Goal: Task Accomplishment & Management: Manage account settings

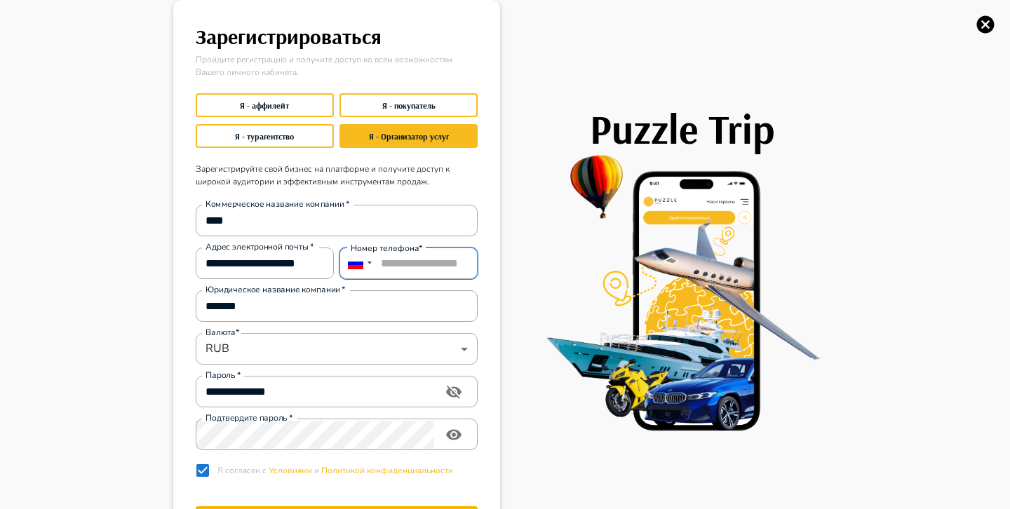
click at [403, 262] on input "**********" at bounding box center [409, 264] width 138 height 32
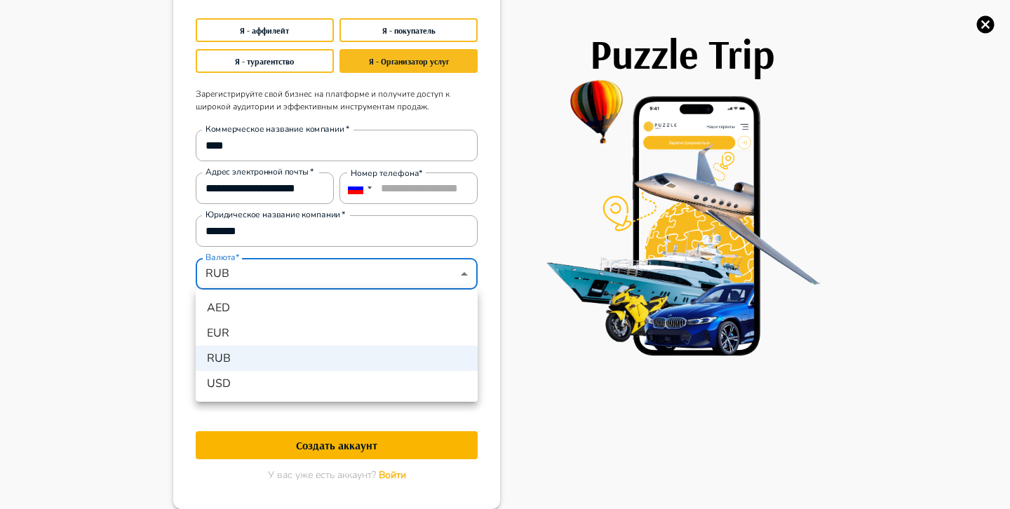
click at [462, 276] on div at bounding box center [505, 254] width 1010 height 509
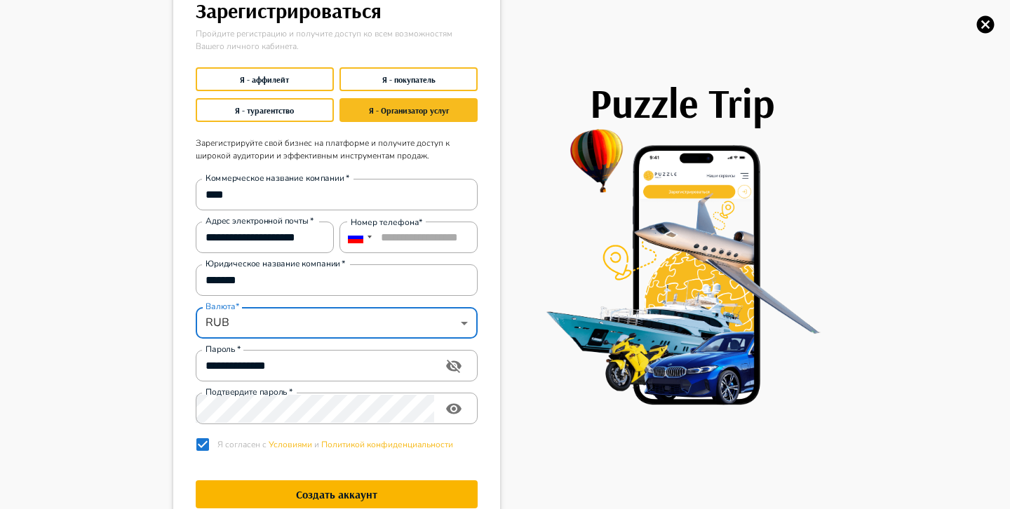
scroll to position [0, 0]
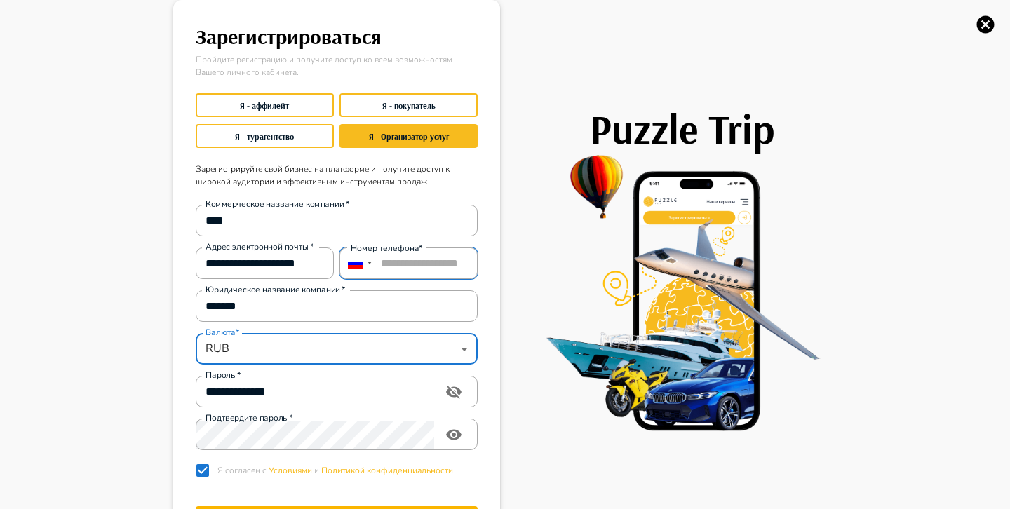
click at [433, 260] on input "**********" at bounding box center [409, 264] width 138 height 32
click at [424, 270] on input "**********" at bounding box center [409, 264] width 138 height 32
paste input "tel"
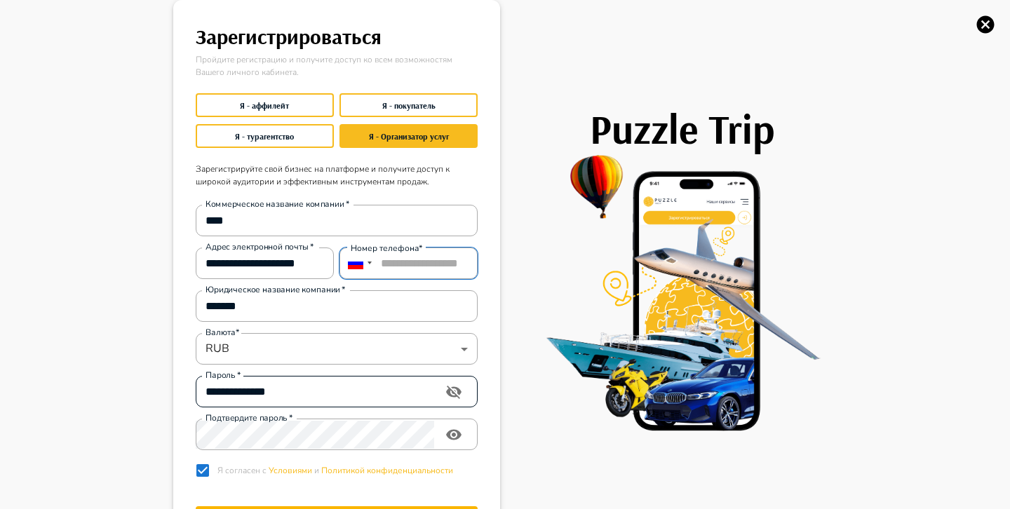
scroll to position [75, 0]
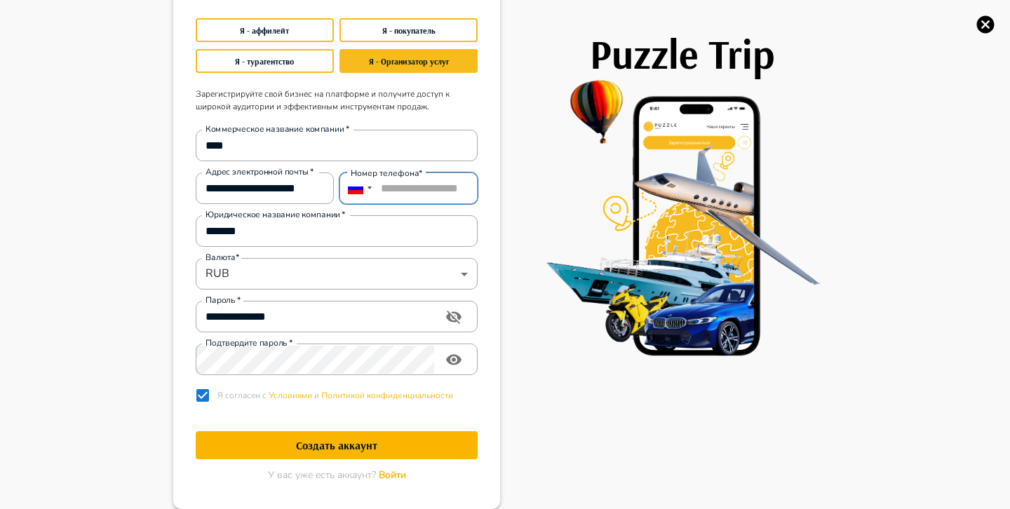
type input "**********"
click at [346, 445] on h1 "Создать аккаунт" at bounding box center [337, 445] width 282 height 13
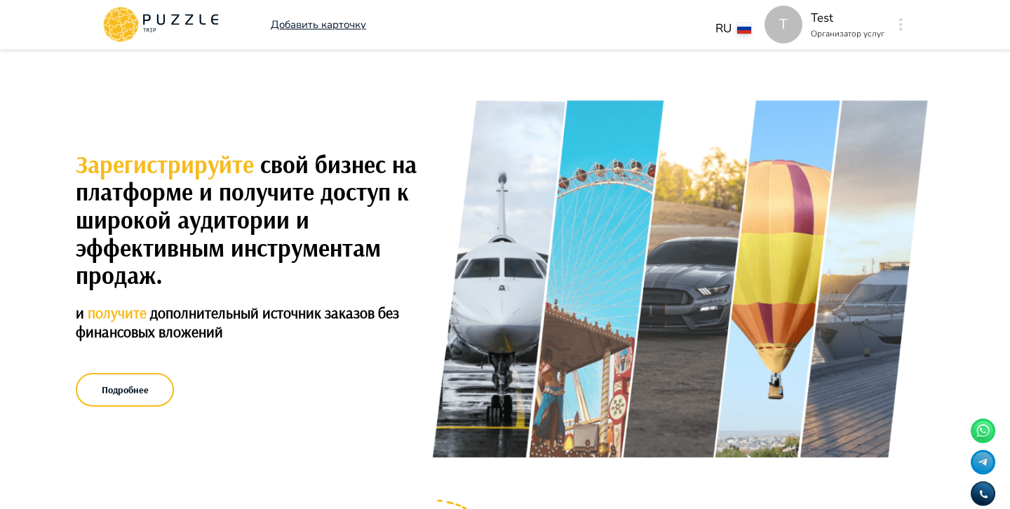
click at [903, 22] on button "button" at bounding box center [901, 25] width 11 height 20
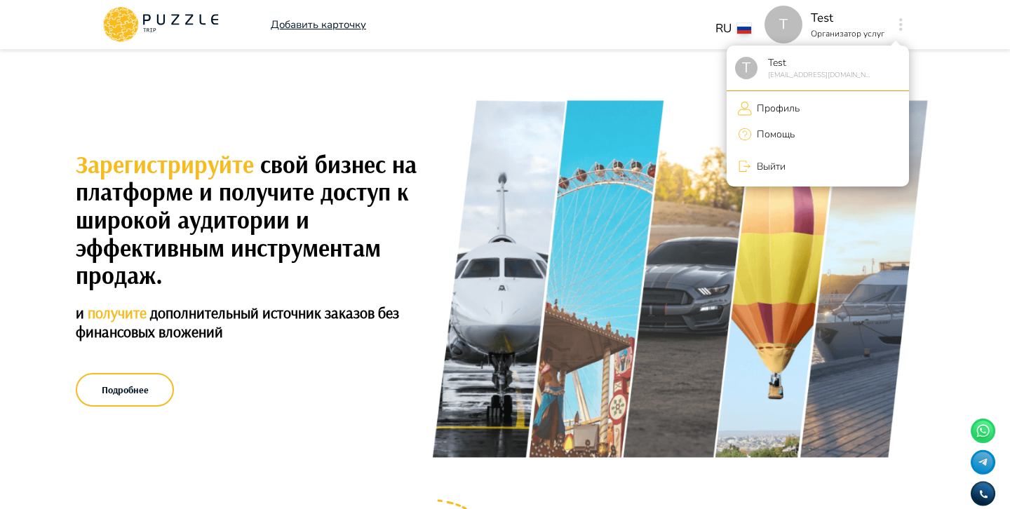
click at [331, 28] on div at bounding box center [505, 254] width 1010 height 509
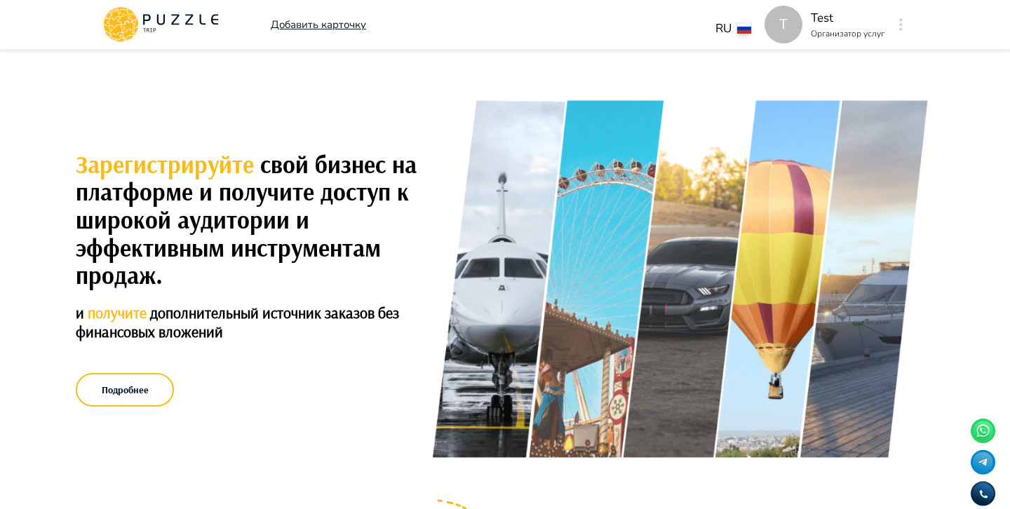
click at [342, 27] on p "Добавить карточку" at bounding box center [318, 25] width 95 height 16
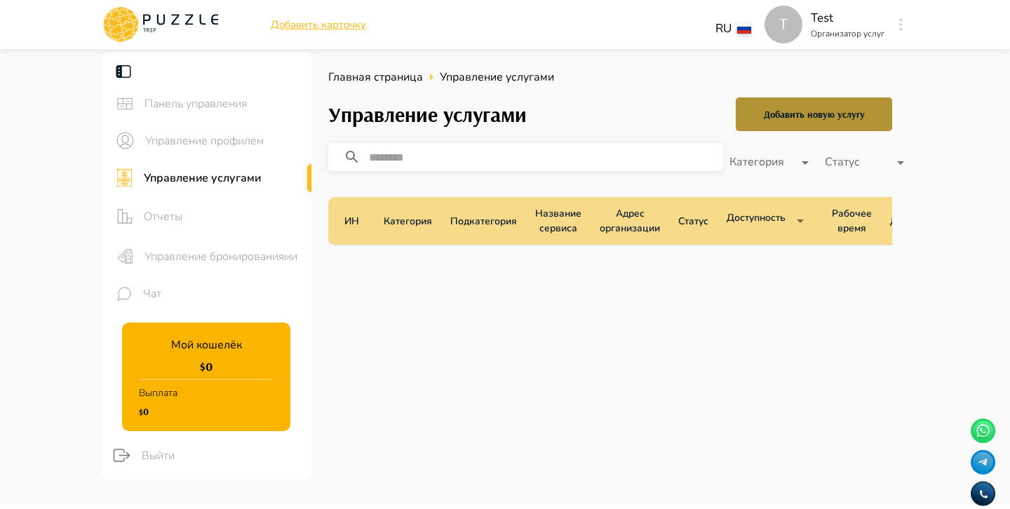
click at [761, 116] on button "Добавить новую услугу" at bounding box center [814, 115] width 156 height 34
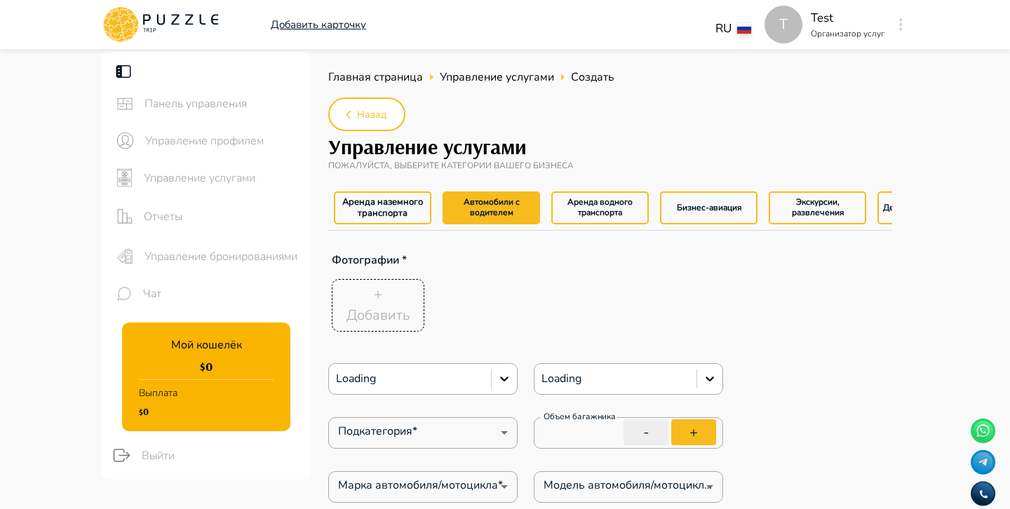
type textarea "*"
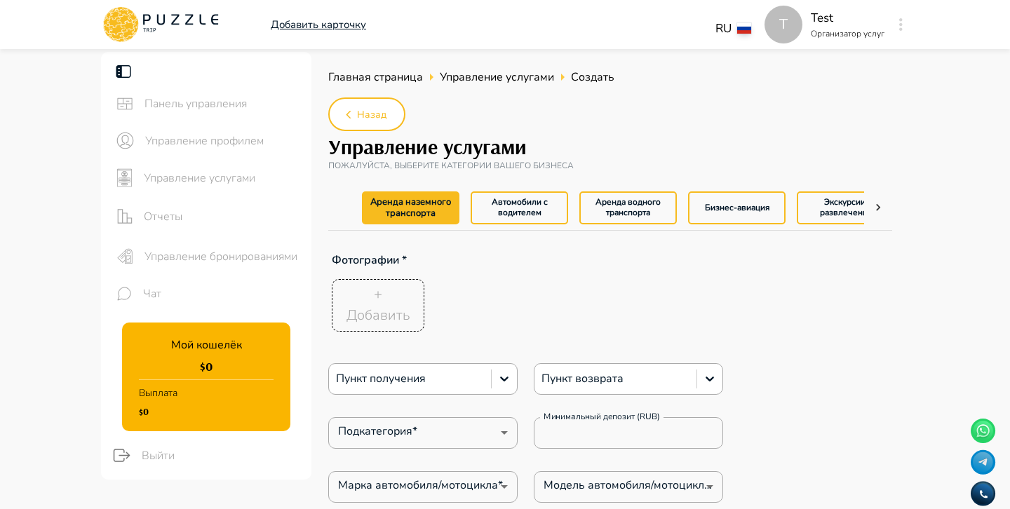
type textarea "*"
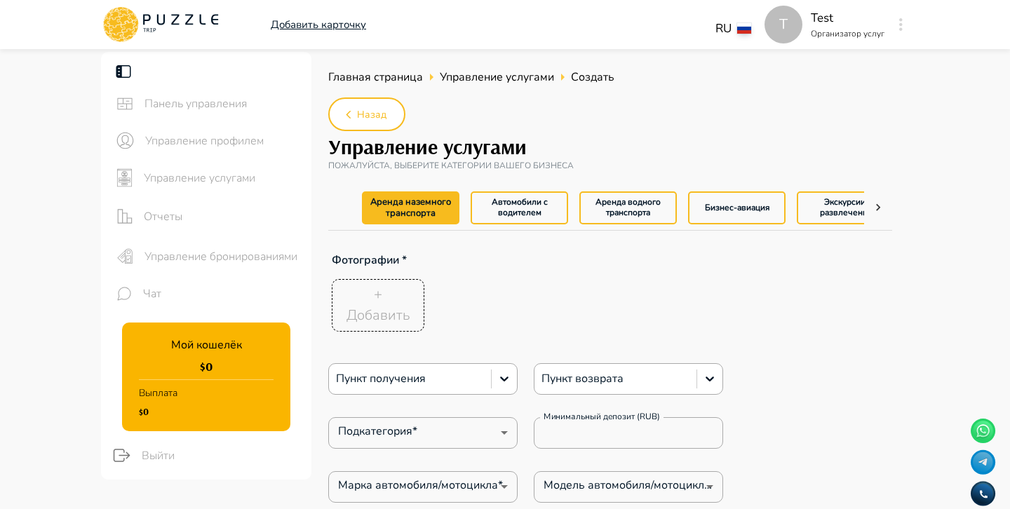
type textarea "*"
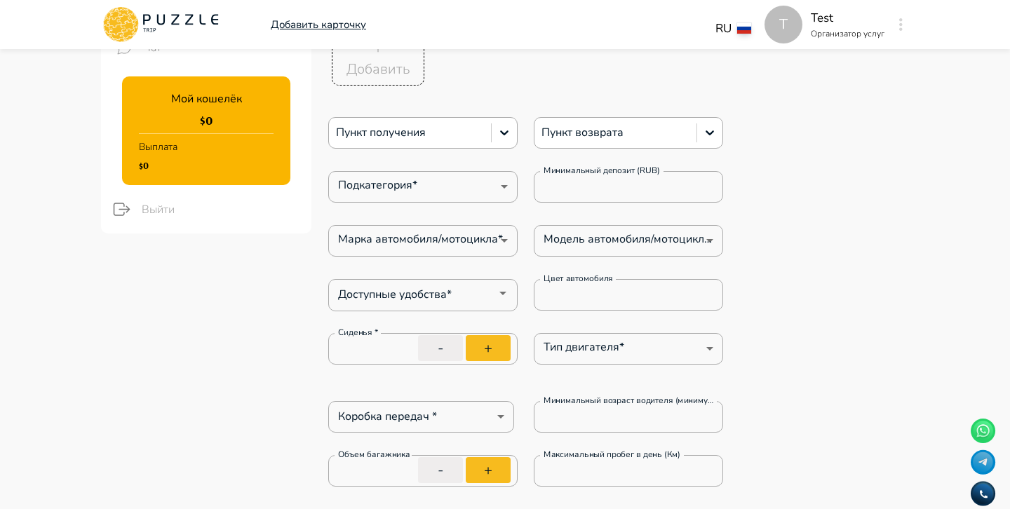
type textarea "*"
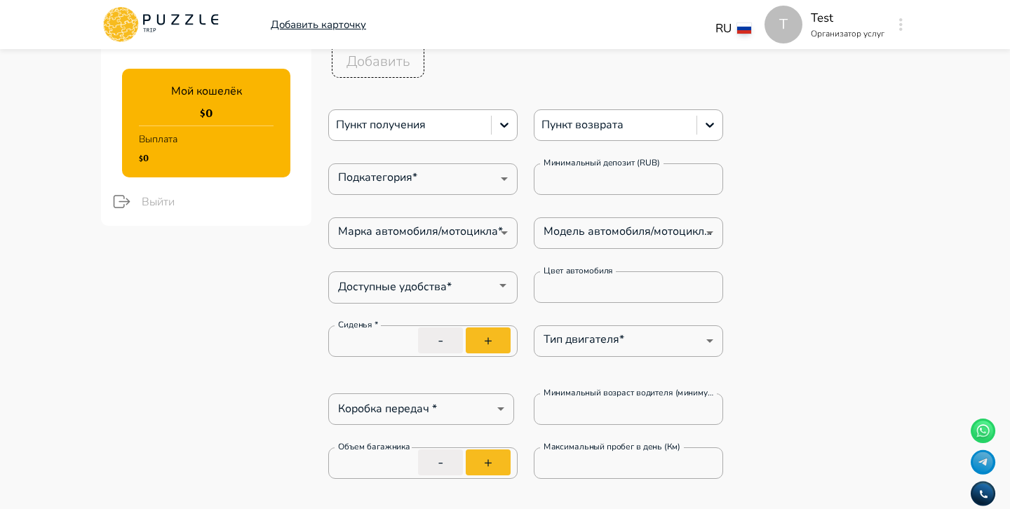
type textarea "*"
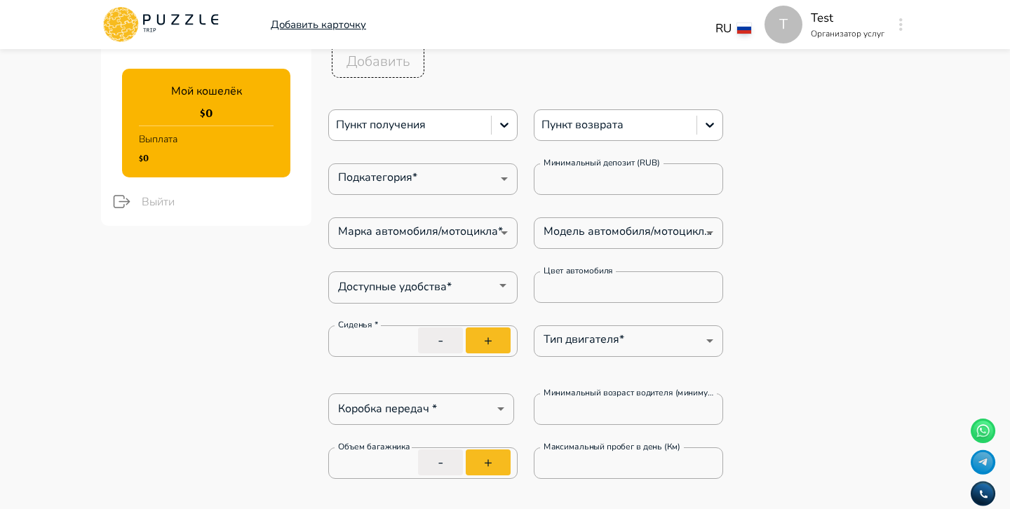
type textarea "*"
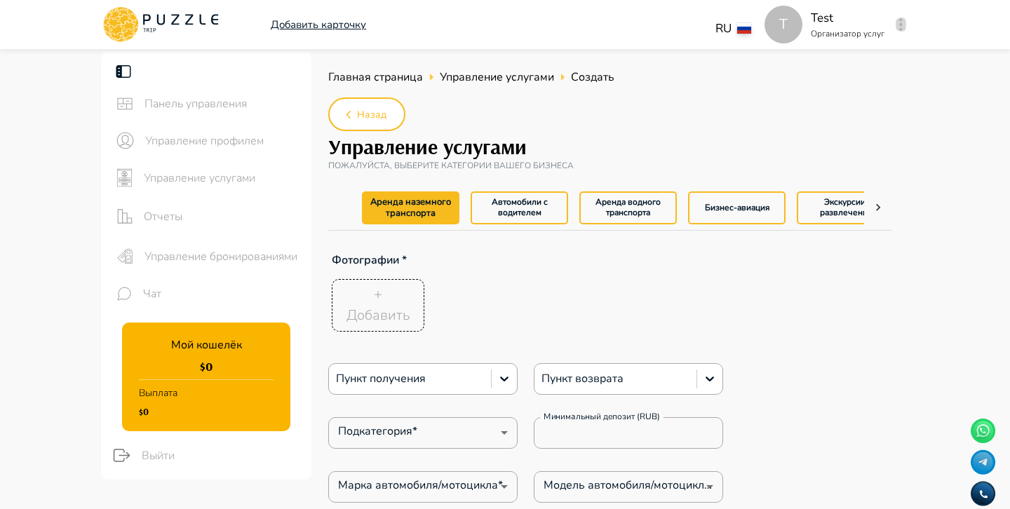
click at [904, 29] on button "button" at bounding box center [901, 25] width 11 height 20
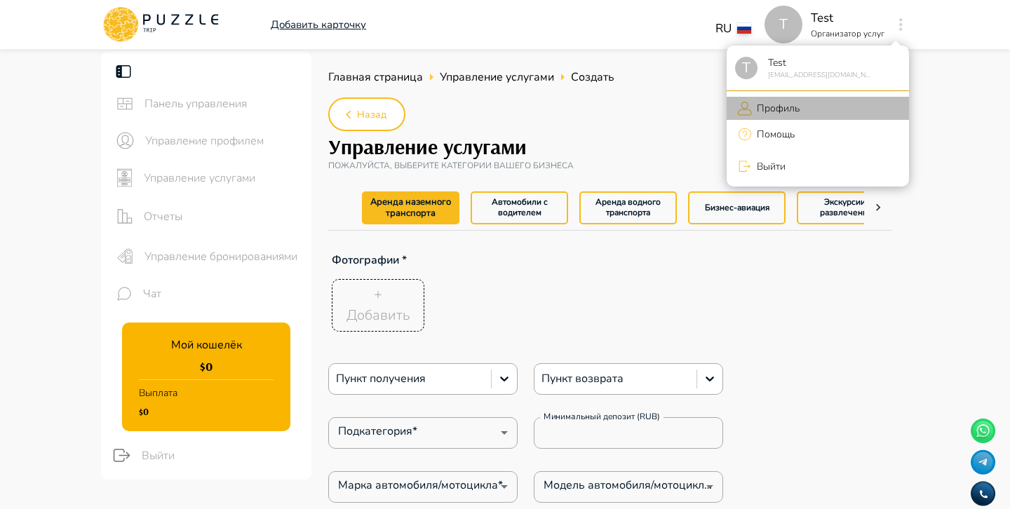
click at [802, 105] on li "Профиль" at bounding box center [818, 108] width 182 height 23
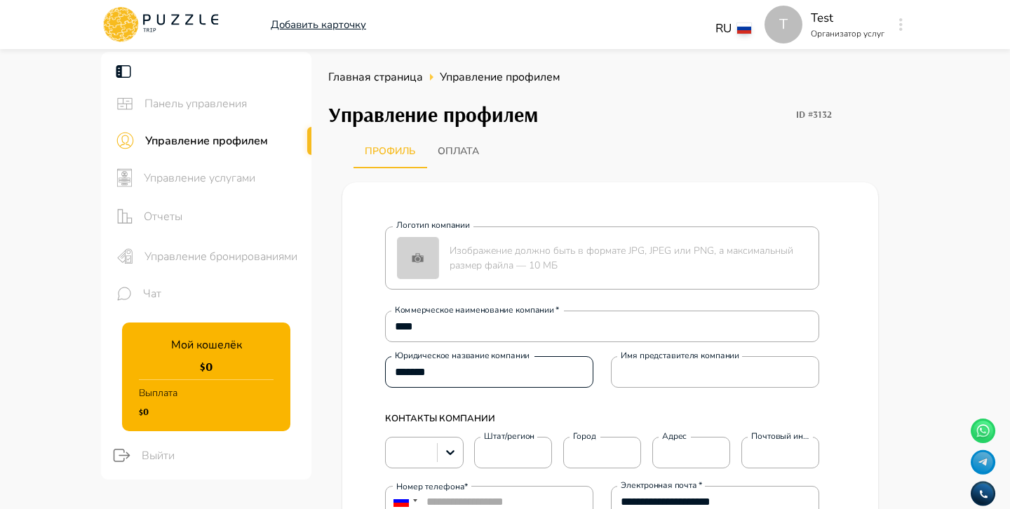
click at [417, 373] on input "*******" at bounding box center [489, 373] width 208 height 28
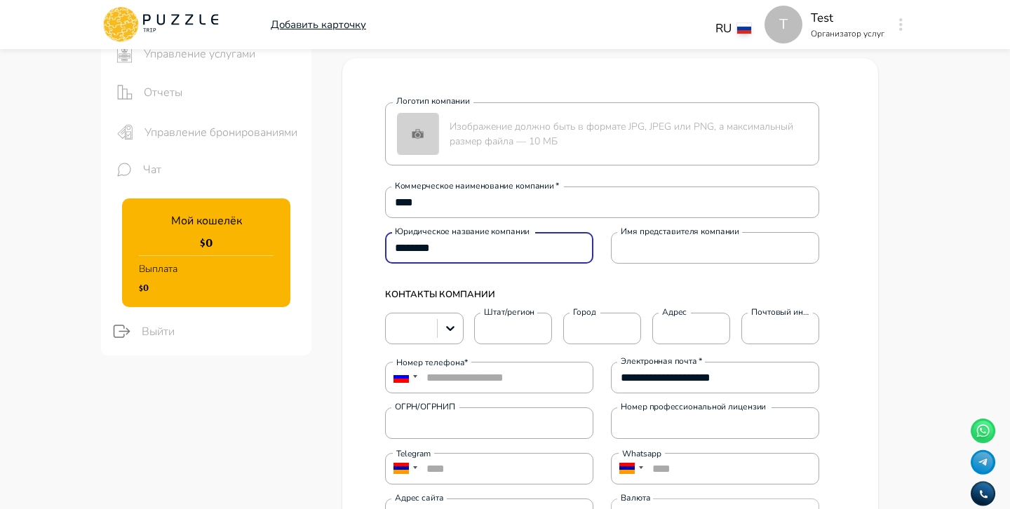
scroll to position [125, 0]
type input "********"
click at [629, 287] on p "КОНТАКТЫ КОМПАНИИ" at bounding box center [602, 294] width 434 height 35
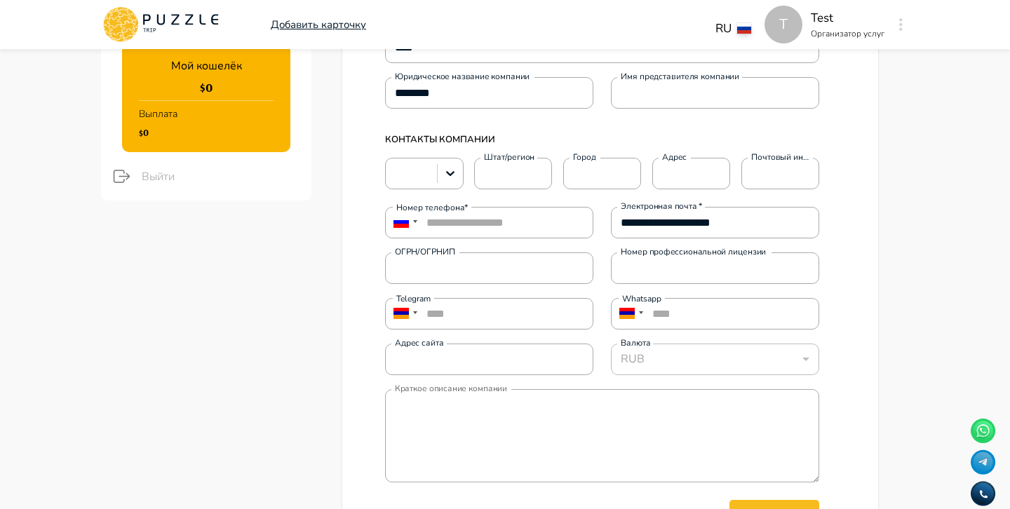
scroll to position [304, 0]
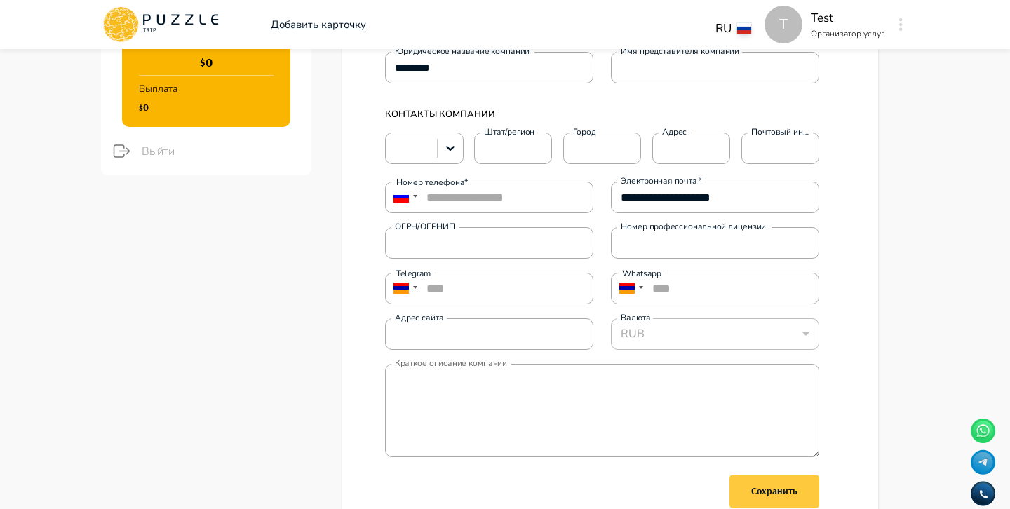
click at [756, 485] on div "Сохранить" at bounding box center [774, 492] width 46 height 18
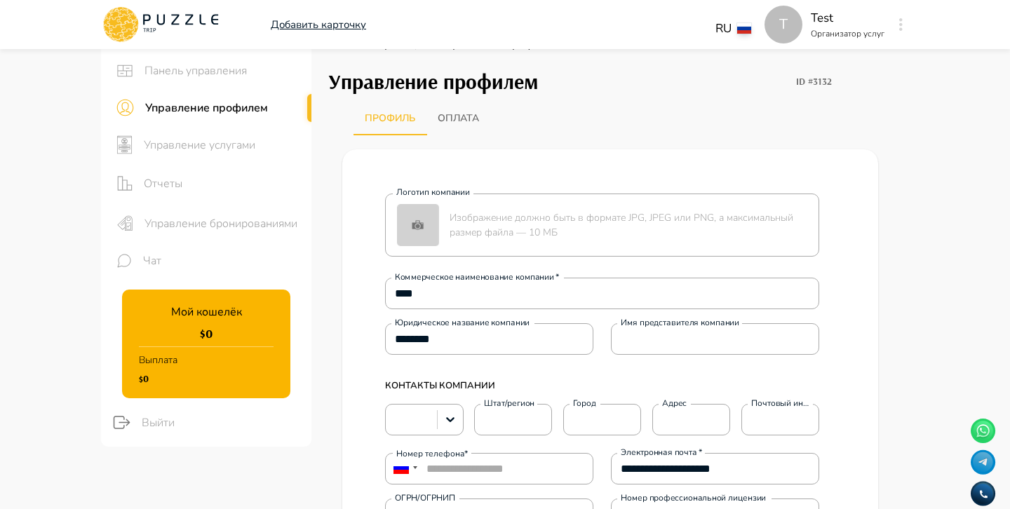
scroll to position [0, 0]
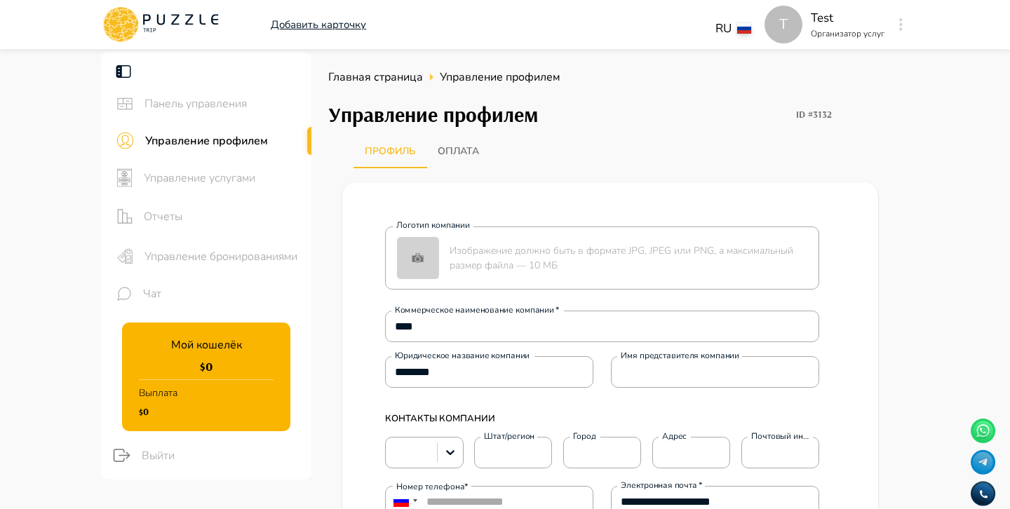
click at [257, 171] on span "Управление услугами" at bounding box center [222, 178] width 156 height 17
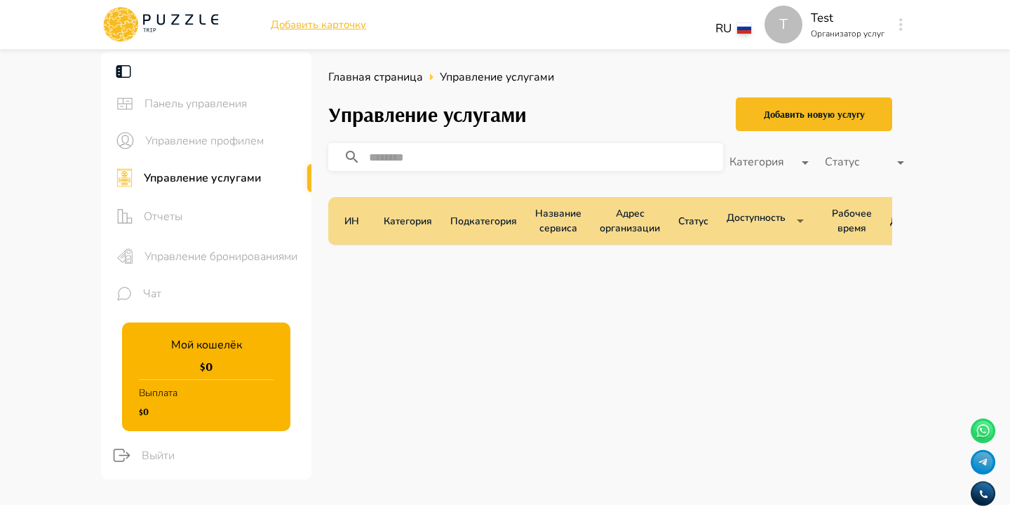
click at [253, 251] on span "Управление бронированиями" at bounding box center [223, 256] width 156 height 17
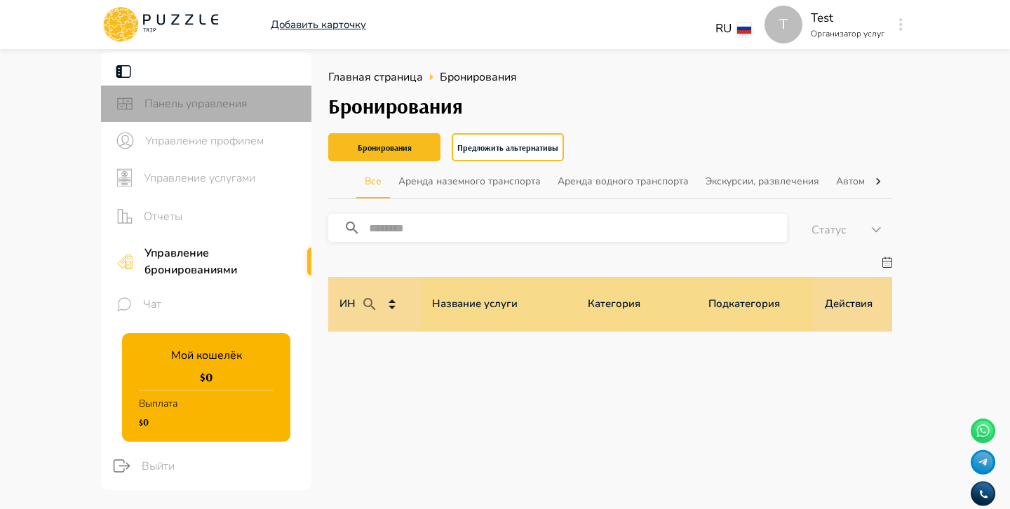
click at [202, 108] on span "Панель управления" at bounding box center [223, 103] width 156 height 17
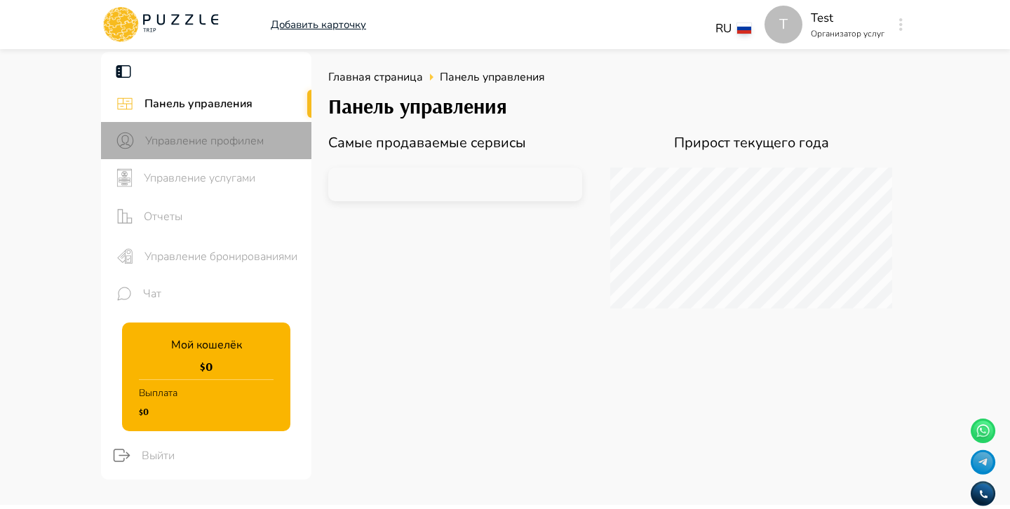
click at [204, 143] on span "Управление профилем" at bounding box center [222, 141] width 155 height 17
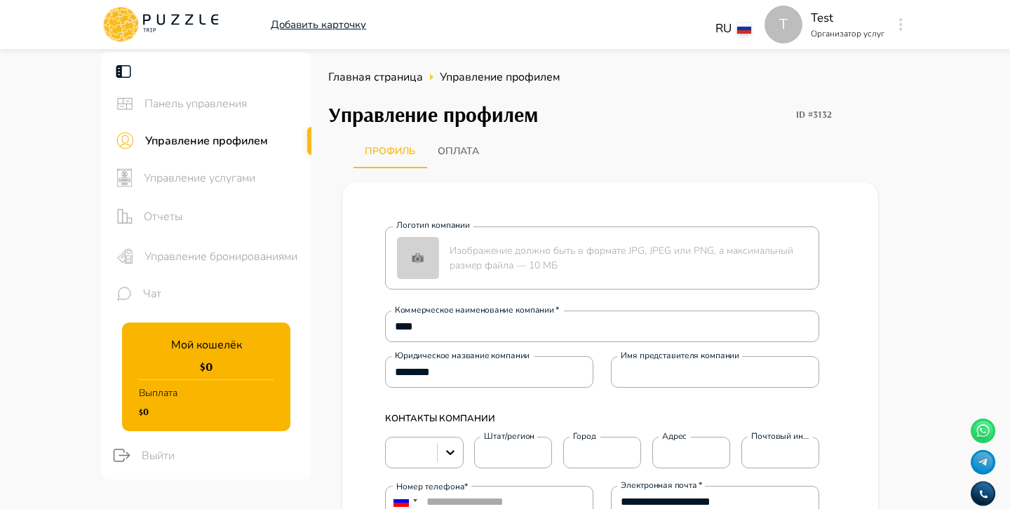
click at [904, 25] on button "button" at bounding box center [901, 25] width 11 height 20
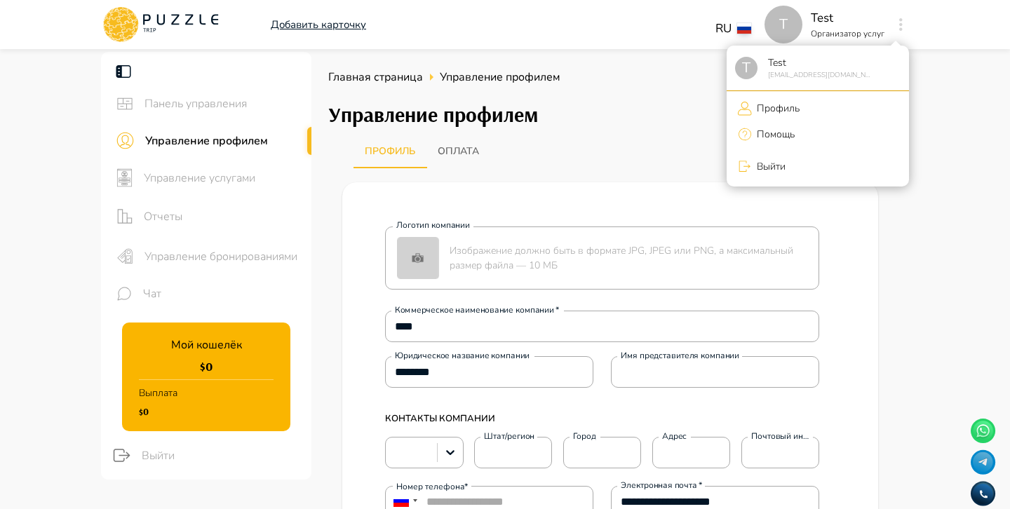
click at [902, 24] on div at bounding box center [505, 254] width 1010 height 509
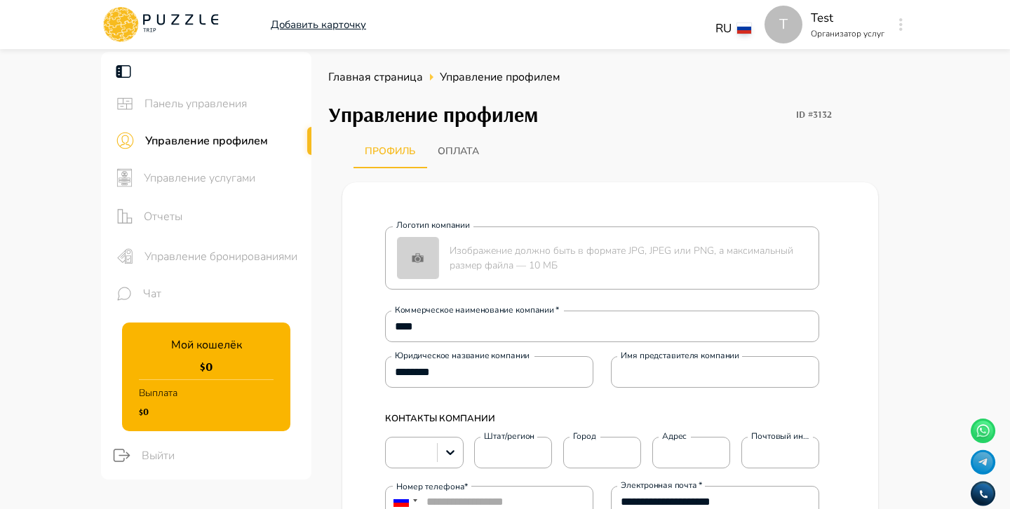
click at [133, 15] on icon at bounding box center [132, 17] width 8 height 8
